Goal: Task Accomplishment & Management: Use online tool/utility

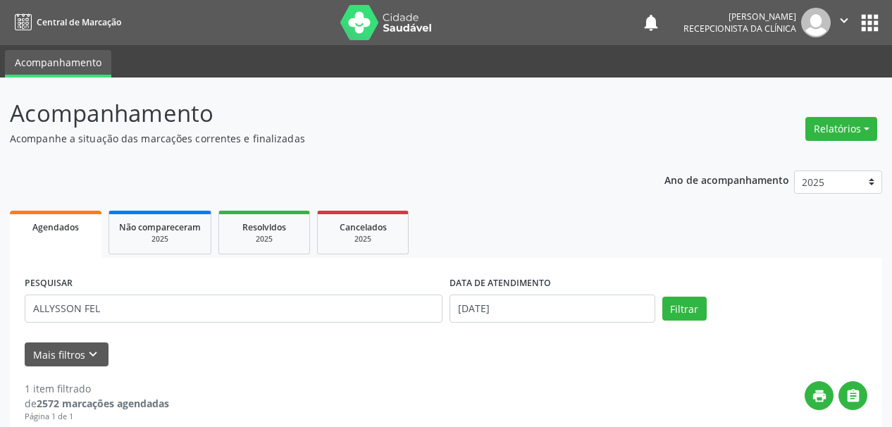
scroll to position [211, 0]
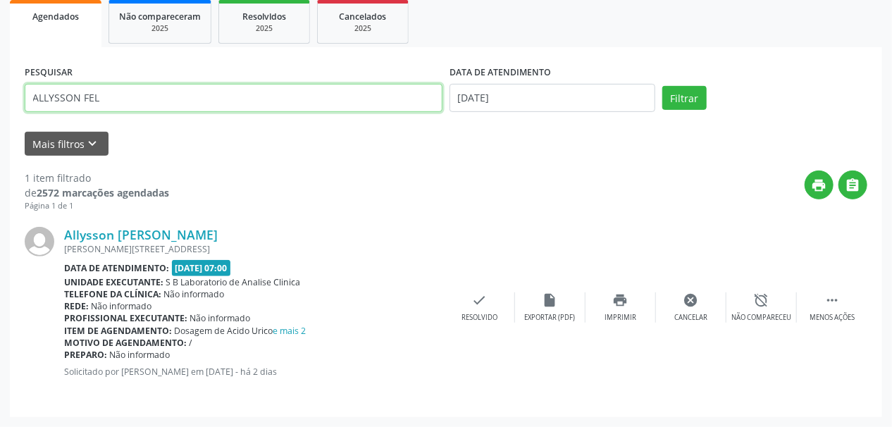
drag, startPoint x: 156, startPoint y: 99, endPoint x: 0, endPoint y: 122, distance: 158.0
click at [0, 120] on div "Acompanhamento Acompanhe a situação das marcações correntes e finalizadas Relat…" at bounding box center [446, 147] width 892 height 560
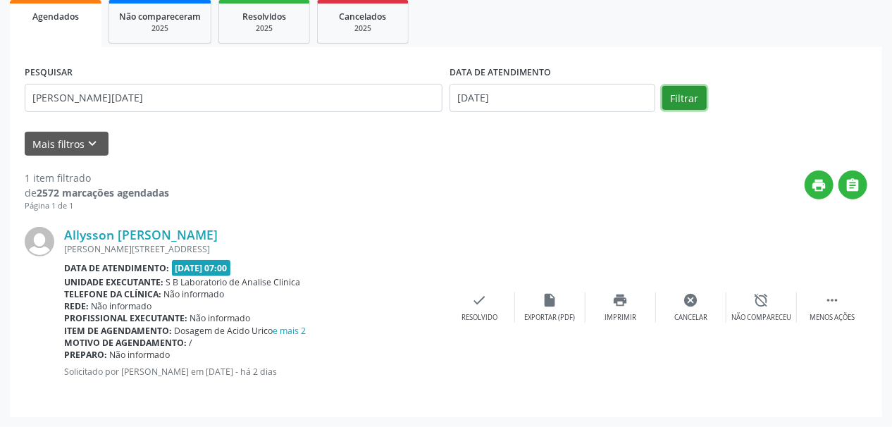
click at [695, 98] on button "Filtrar" at bounding box center [684, 98] width 44 height 24
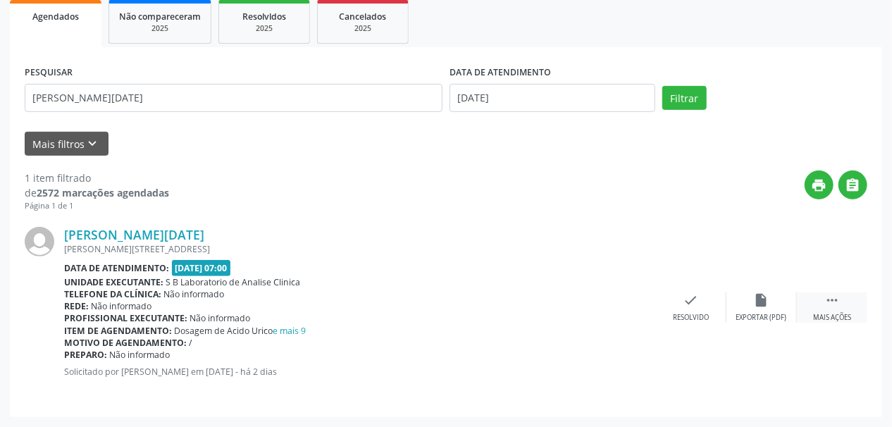
click at [828, 304] on icon "" at bounding box center [831, 299] width 15 height 15
click at [606, 309] on div "print Imprimir" at bounding box center [620, 307] width 70 height 30
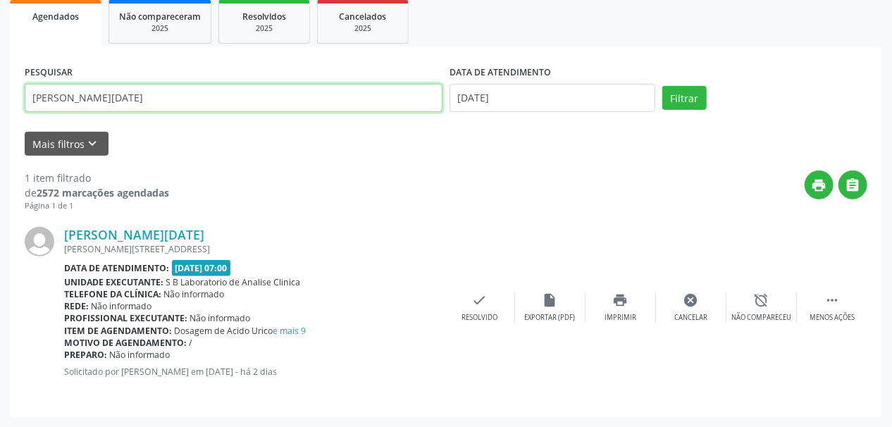
drag, startPoint x: 0, startPoint y: 118, endPoint x: 0, endPoint y: 131, distance: 12.7
click at [0, 131] on div "Acompanhamento Acompanhe a situação das marcações correntes e finalizadas Relat…" at bounding box center [446, 147] width 892 height 560
click at [662, 86] on button "Filtrar" at bounding box center [684, 98] width 44 height 24
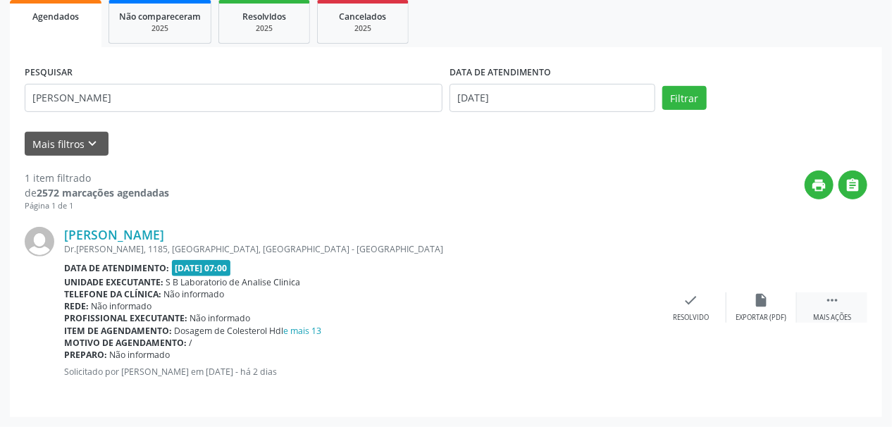
click at [823, 314] on div "Mais ações" at bounding box center [832, 318] width 38 height 10
click at [621, 309] on div "print Imprimir" at bounding box center [620, 307] width 70 height 30
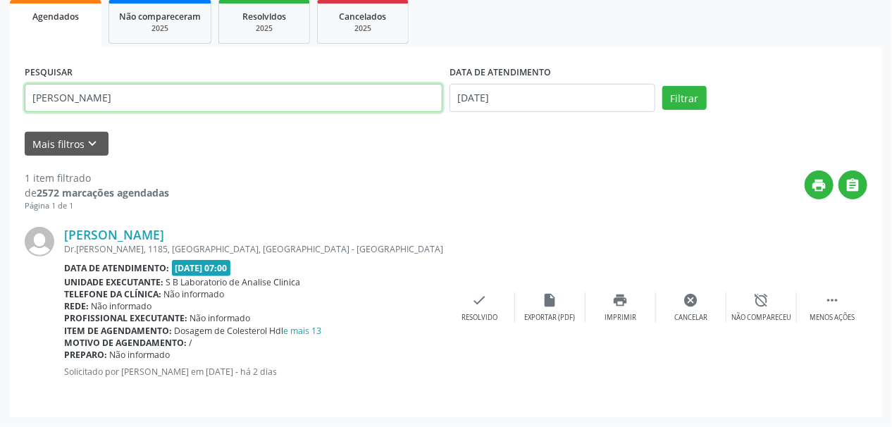
drag, startPoint x: 152, startPoint y: 103, endPoint x: 0, endPoint y: 126, distance: 153.9
click at [0, 126] on div "Acompanhamento Acompanhe a situação das marcações correntes e finalizadas Relat…" at bounding box center [446, 147] width 892 height 560
click at [662, 86] on button "Filtrar" at bounding box center [684, 98] width 44 height 24
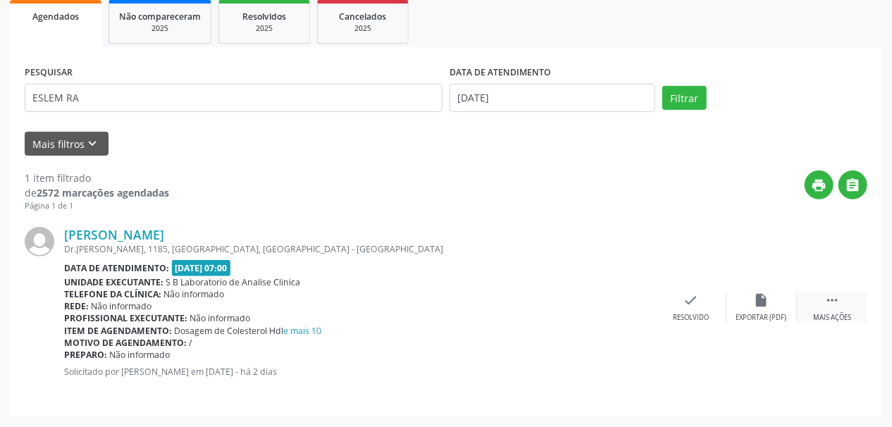
click at [825, 304] on icon "" at bounding box center [831, 299] width 15 height 15
click at [626, 303] on icon "print" at bounding box center [620, 299] width 15 height 15
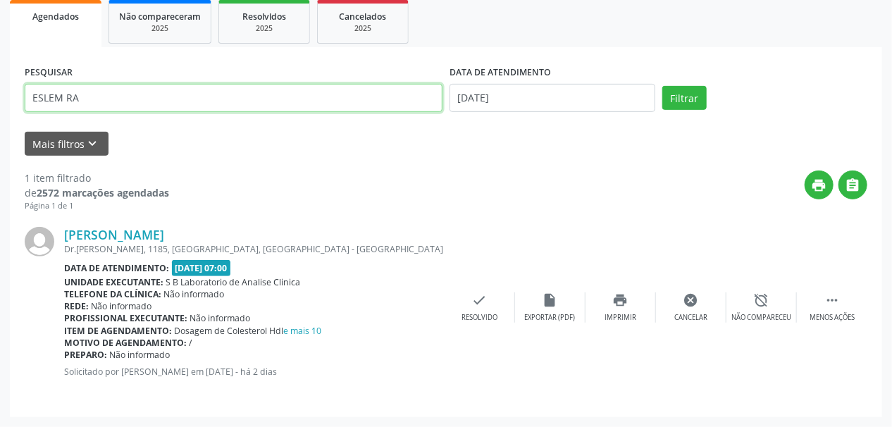
drag, startPoint x: 118, startPoint y: 93, endPoint x: 0, endPoint y: 121, distance: 121.7
click at [0, 121] on div "Acompanhamento Acompanhe a situação das marcações correntes e finalizadas Relat…" at bounding box center [446, 147] width 892 height 560
click at [662, 86] on button "Filtrar" at bounding box center [684, 98] width 44 height 24
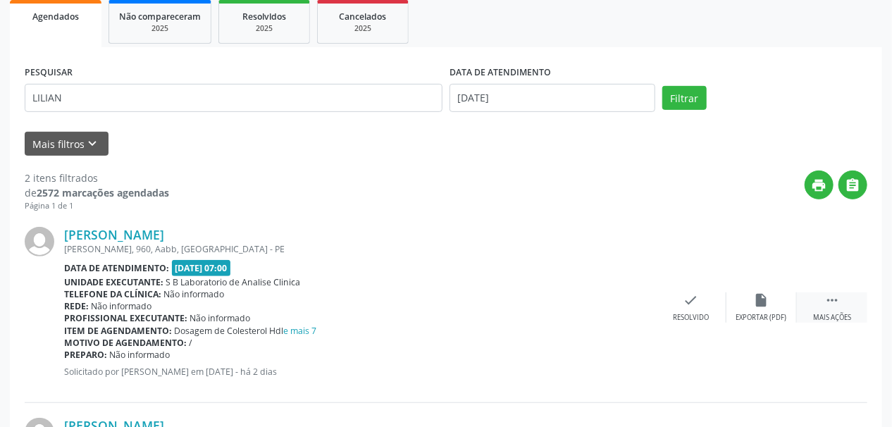
click at [839, 298] on icon "" at bounding box center [831, 299] width 15 height 15
click at [621, 306] on div "print Imprimir" at bounding box center [620, 307] width 70 height 30
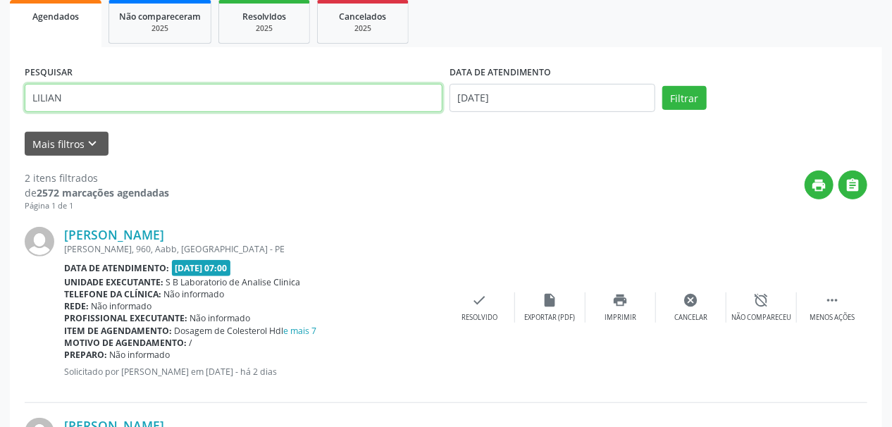
drag, startPoint x: 68, startPoint y: 106, endPoint x: 28, endPoint y: 211, distance: 111.5
click at [0, 183] on div "Acompanhamento Acompanhe a situação das marcações correntes e finalizadas Relat…" at bounding box center [446, 242] width 892 height 751
click at [662, 86] on button "Filtrar" at bounding box center [684, 98] width 44 height 24
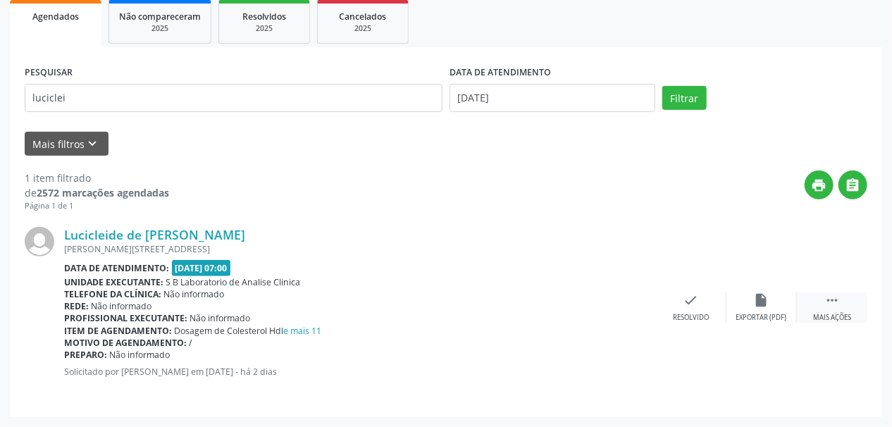
click at [829, 306] on icon "" at bounding box center [831, 299] width 15 height 15
click at [614, 299] on icon "print" at bounding box center [620, 299] width 15 height 15
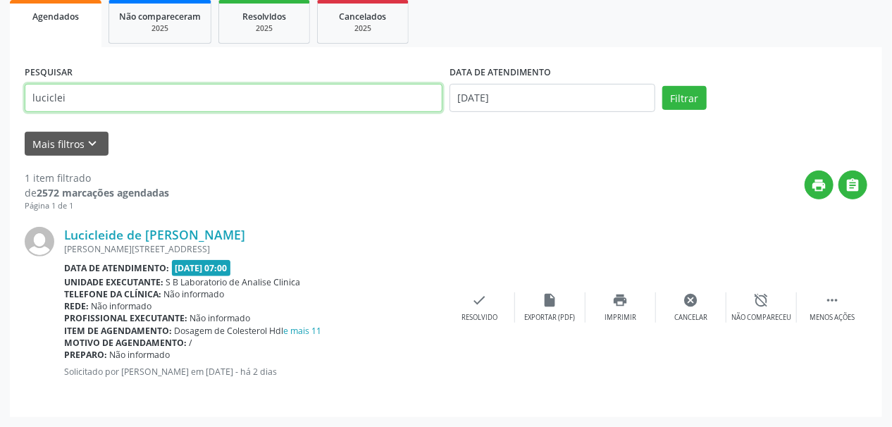
drag, startPoint x: 138, startPoint y: 96, endPoint x: 0, endPoint y: 142, distance: 145.5
click at [0, 142] on div "Acompanhamento Acompanhe a situação das marcações correntes e finalizadas Relat…" at bounding box center [446, 147] width 892 height 560
click at [662, 86] on button "Filtrar" at bounding box center [684, 98] width 44 height 24
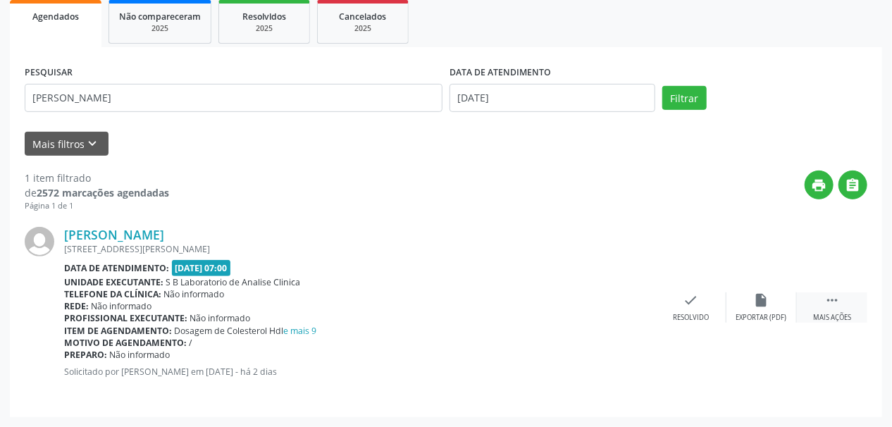
click at [827, 304] on icon "" at bounding box center [831, 299] width 15 height 15
click at [621, 306] on icon "print" at bounding box center [620, 299] width 15 height 15
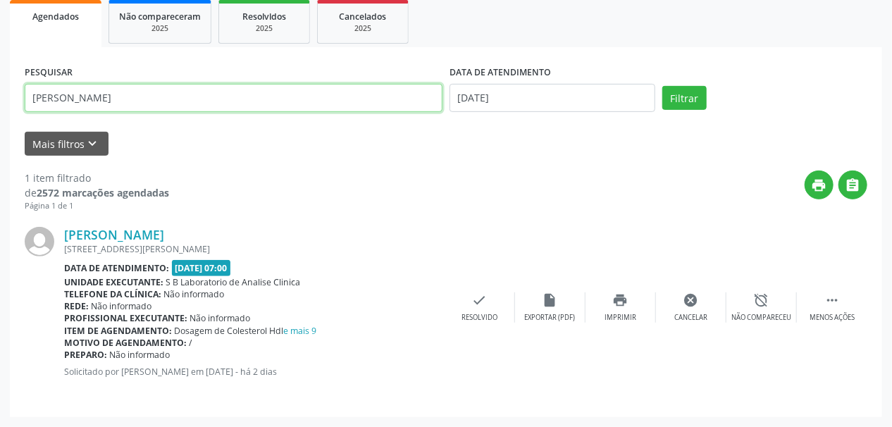
drag, startPoint x: 145, startPoint y: 100, endPoint x: 0, endPoint y: 121, distance: 146.7
click at [0, 121] on div "Acompanhamento Acompanhe a situação das marcações correntes e finalizadas Relat…" at bounding box center [446, 147] width 892 height 560
click at [662, 86] on button "Filtrar" at bounding box center [684, 98] width 44 height 24
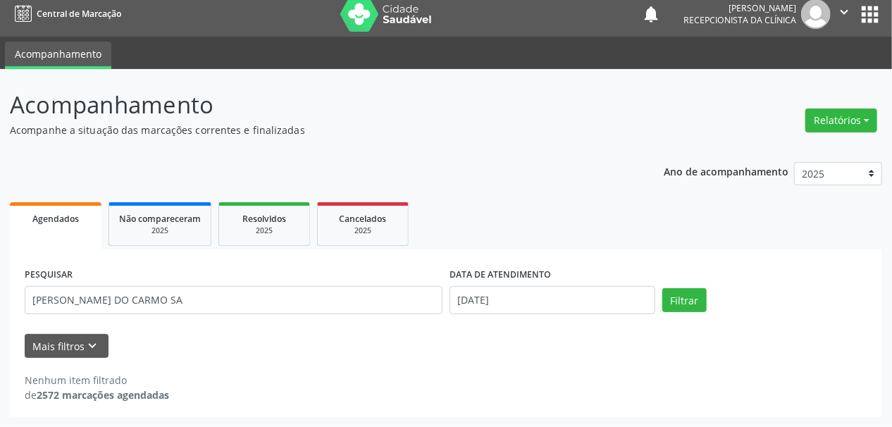
scroll to position [8, 0]
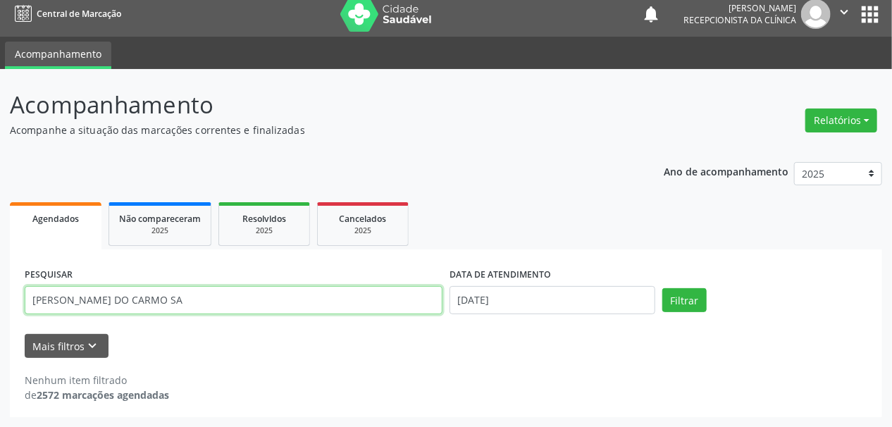
drag, startPoint x: 123, startPoint y: 300, endPoint x: 172, endPoint y: 302, distance: 49.4
click at [172, 302] on input "MARIA DO CARMO SA" at bounding box center [234, 300] width 418 height 28
click at [662, 288] on button "Filtrar" at bounding box center [684, 300] width 44 height 24
drag, startPoint x: 76, startPoint y: 299, endPoint x: 0, endPoint y: 311, distance: 76.9
click at [0, 311] on div "Acompanhamento Acompanhe a situação das marcações correntes e finalizadas Relat…" at bounding box center [446, 248] width 892 height 358
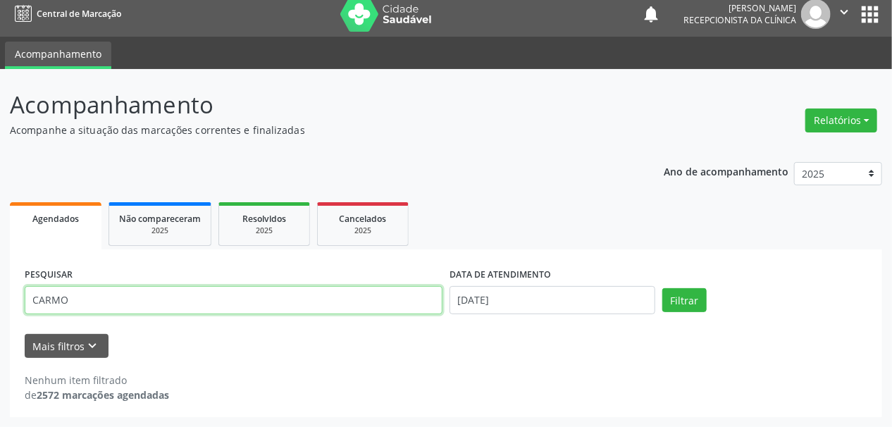
click at [662, 288] on button "Filtrar" at bounding box center [684, 300] width 44 height 24
drag, startPoint x: 82, startPoint y: 297, endPoint x: 0, endPoint y: 316, distance: 84.4
click at [0, 316] on div "Acompanhamento Acompanhe a situação das marcações correntes e finalizadas Relat…" at bounding box center [446, 248] width 892 height 358
click at [662, 288] on button "Filtrar" at bounding box center [684, 300] width 44 height 24
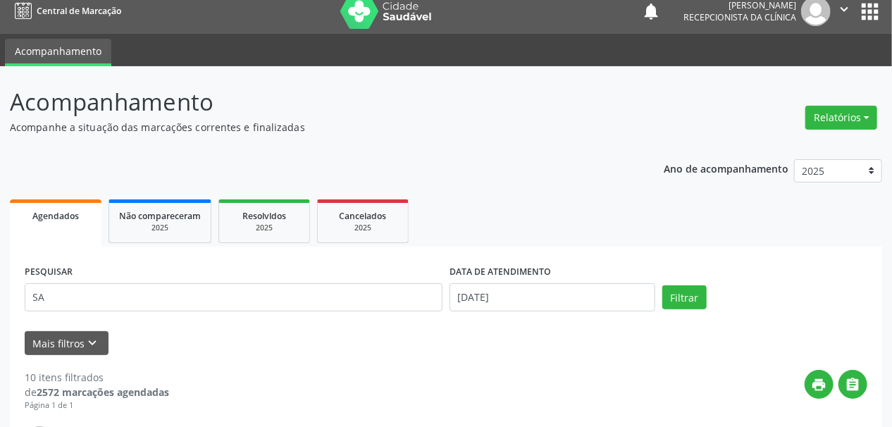
scroll to position [0, 0]
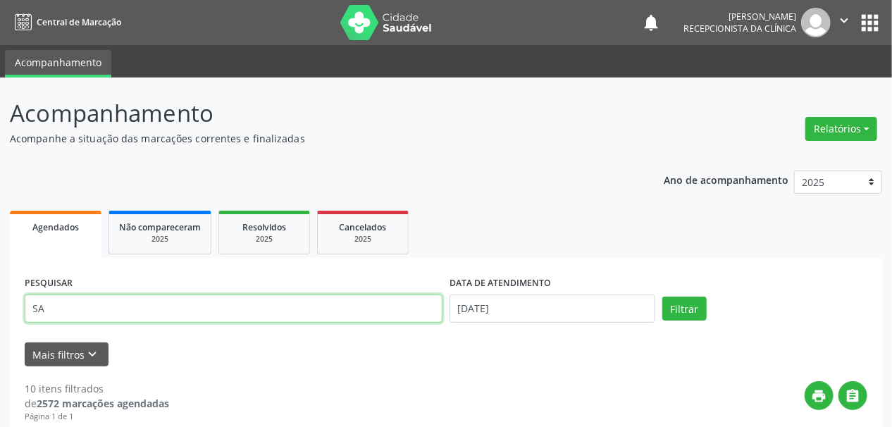
drag, startPoint x: 68, startPoint y: 308, endPoint x: 0, endPoint y: 318, distance: 68.5
click at [662, 297] on button "Filtrar" at bounding box center [684, 309] width 44 height 24
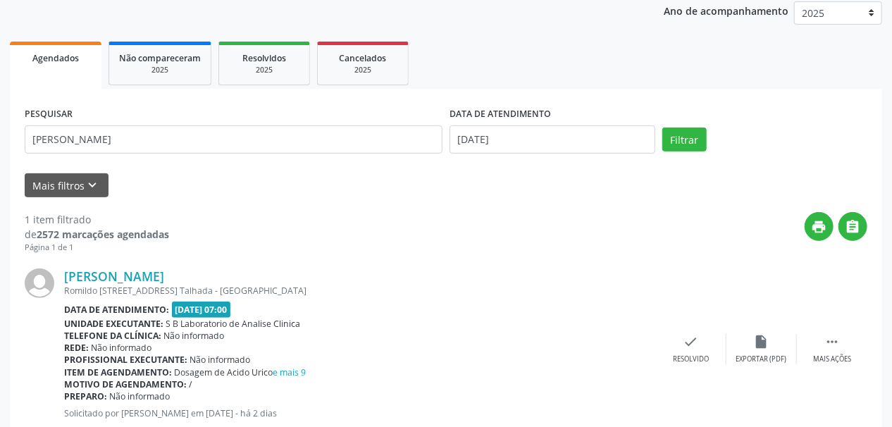
scroll to position [211, 0]
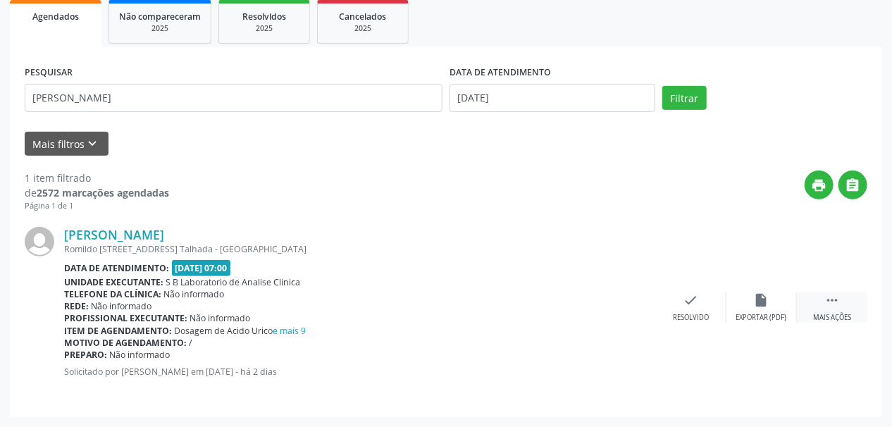
click at [833, 307] on div " Mais ações" at bounding box center [832, 307] width 70 height 30
click at [616, 304] on icon "print" at bounding box center [620, 299] width 15 height 15
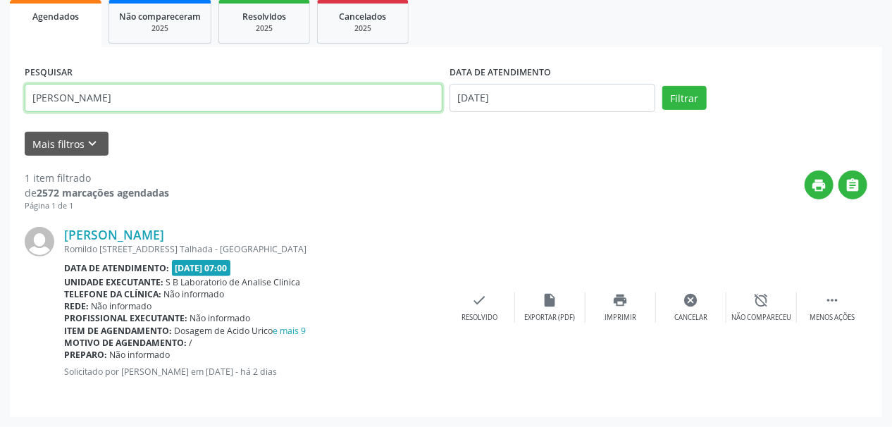
drag, startPoint x: 132, startPoint y: 101, endPoint x: 0, endPoint y: 118, distance: 133.5
click at [0, 118] on div "Acompanhamento Acompanhe a situação das marcações correntes e finalizadas Relat…" at bounding box center [446, 147] width 892 height 560
click at [662, 86] on button "Filtrar" at bounding box center [684, 98] width 44 height 24
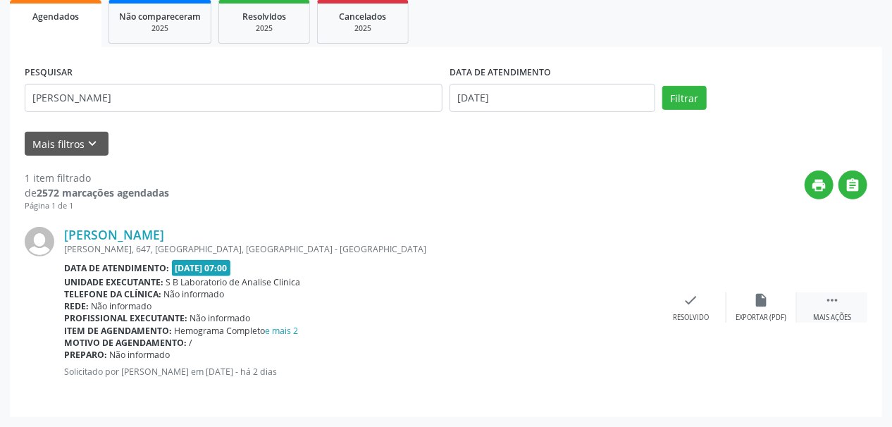
click at [822, 310] on div " Mais ações" at bounding box center [832, 307] width 70 height 30
click at [630, 304] on div "print Imprimir" at bounding box center [620, 307] width 70 height 30
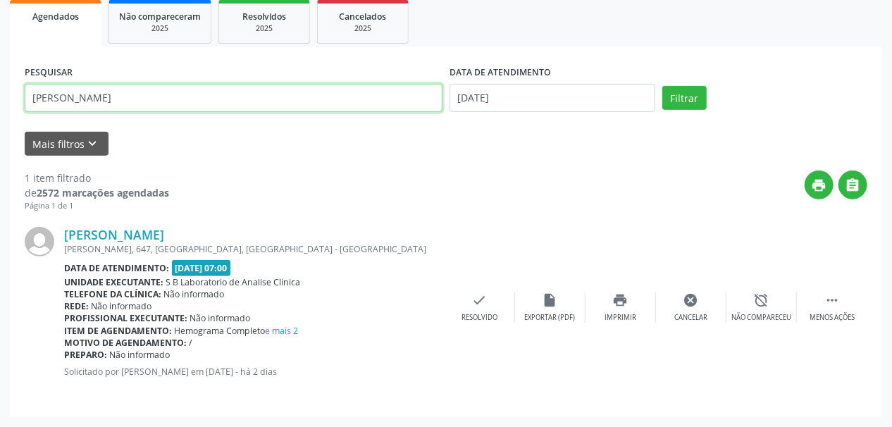
drag, startPoint x: 172, startPoint y: 98, endPoint x: 0, endPoint y: 132, distance: 175.2
click at [0, 132] on div "Acompanhamento Acompanhe a situação das marcações correntes e finalizadas Relat…" at bounding box center [446, 147] width 892 height 560
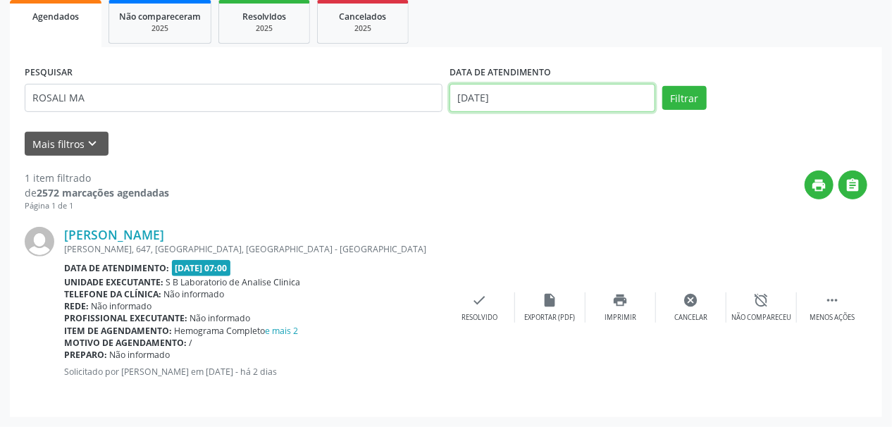
click at [646, 99] on body "Central de Marcação notifications Suziane da Silva Brandão Siqueira Recepcionis…" at bounding box center [446, 2] width 892 height 427
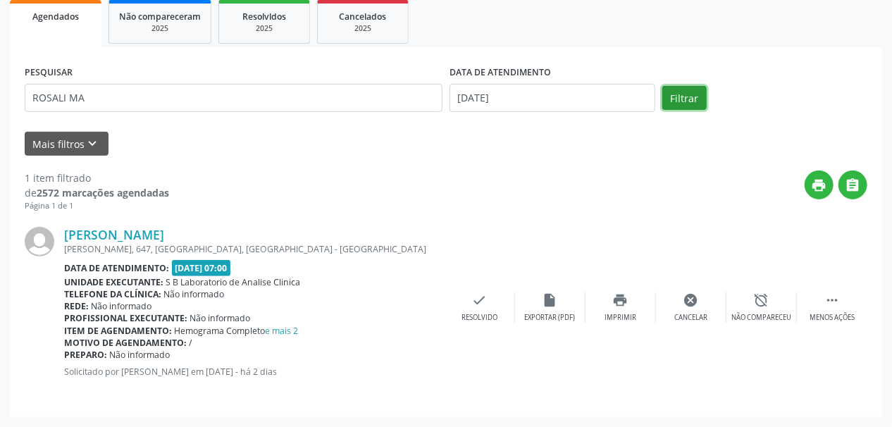
click at [690, 101] on button "Filtrar" at bounding box center [684, 98] width 44 height 24
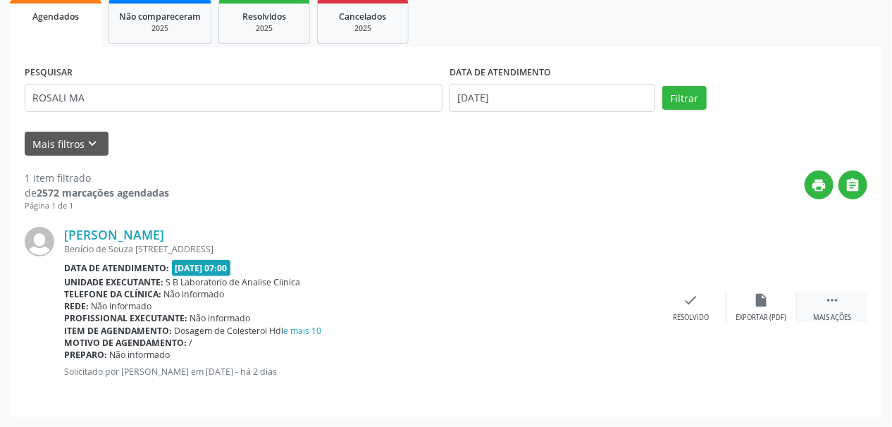
click at [828, 294] on icon "" at bounding box center [831, 299] width 15 height 15
click at [625, 307] on div "print Imprimir" at bounding box center [620, 307] width 70 height 30
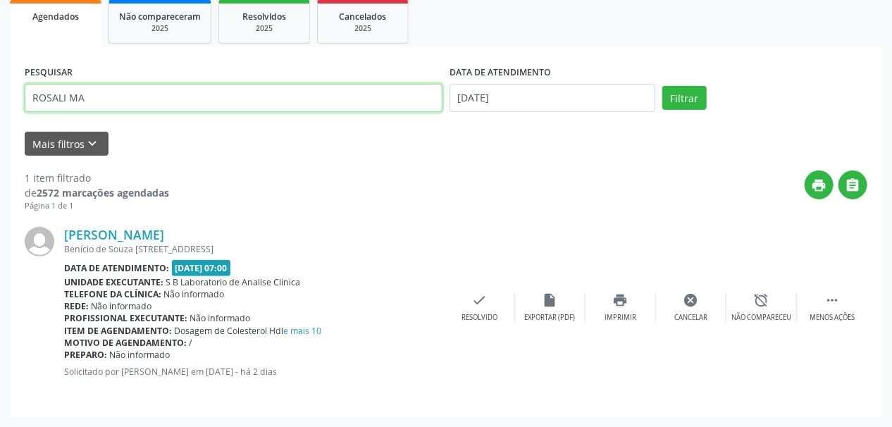
drag, startPoint x: 108, startPoint y: 101, endPoint x: 0, endPoint y: 142, distance: 115.3
click at [0, 141] on div "Acompanhamento Acompanhe a situação das marcações correntes e finalizadas Relat…" at bounding box center [446, 147] width 892 height 560
click at [662, 86] on button "Filtrar" at bounding box center [684, 98] width 44 height 24
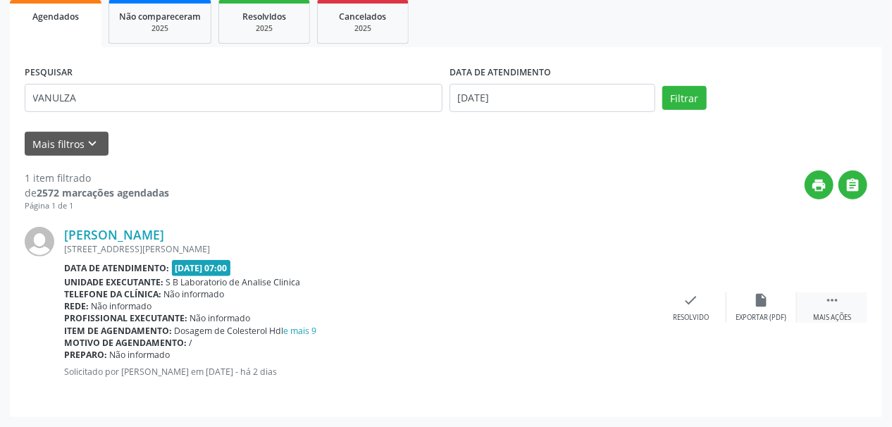
click at [843, 306] on div " Mais ações" at bounding box center [832, 307] width 70 height 30
click at [611, 295] on div "print Imprimir" at bounding box center [620, 307] width 70 height 30
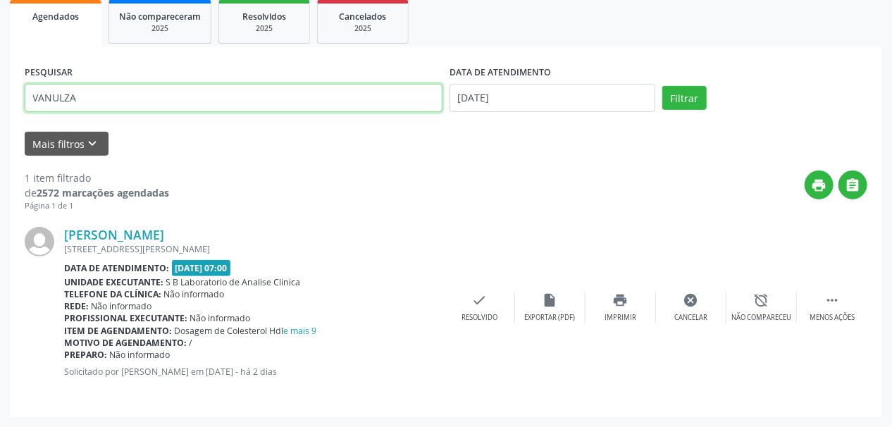
drag, startPoint x: 101, startPoint y: 95, endPoint x: 0, endPoint y: 122, distance: 104.9
click at [0, 122] on div "Acompanhamento Acompanhe a situação das marcações correntes e finalizadas Relat…" at bounding box center [446, 147] width 892 height 560
type input "WILLIAM A"
click at [662, 86] on button "Filtrar" at bounding box center [684, 98] width 44 height 24
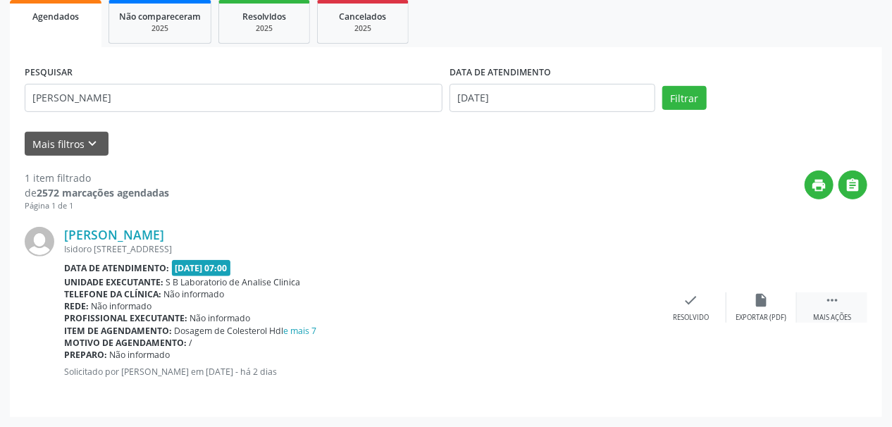
click at [843, 313] on div "Mais ações" at bounding box center [832, 318] width 38 height 10
click at [623, 304] on icon "print" at bounding box center [620, 299] width 15 height 15
click at [624, 313] on div "Imprimir" at bounding box center [620, 318] width 32 height 10
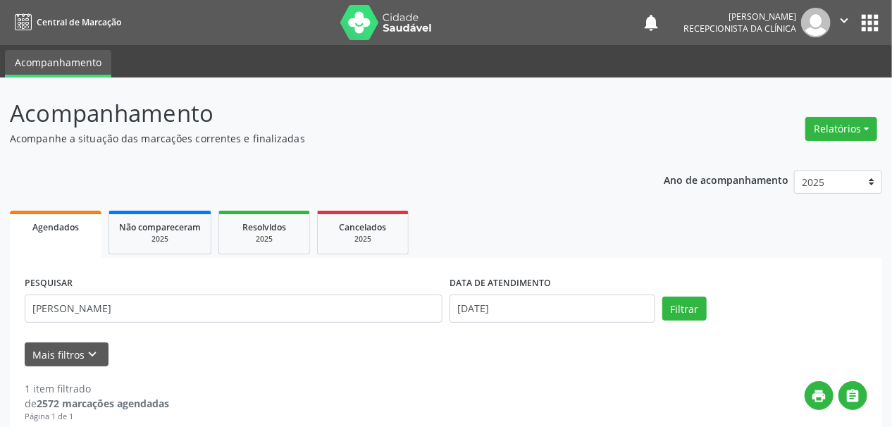
click at [349, 25] on img at bounding box center [386, 22] width 92 height 35
